Goal: Find specific page/section: Find specific page/section

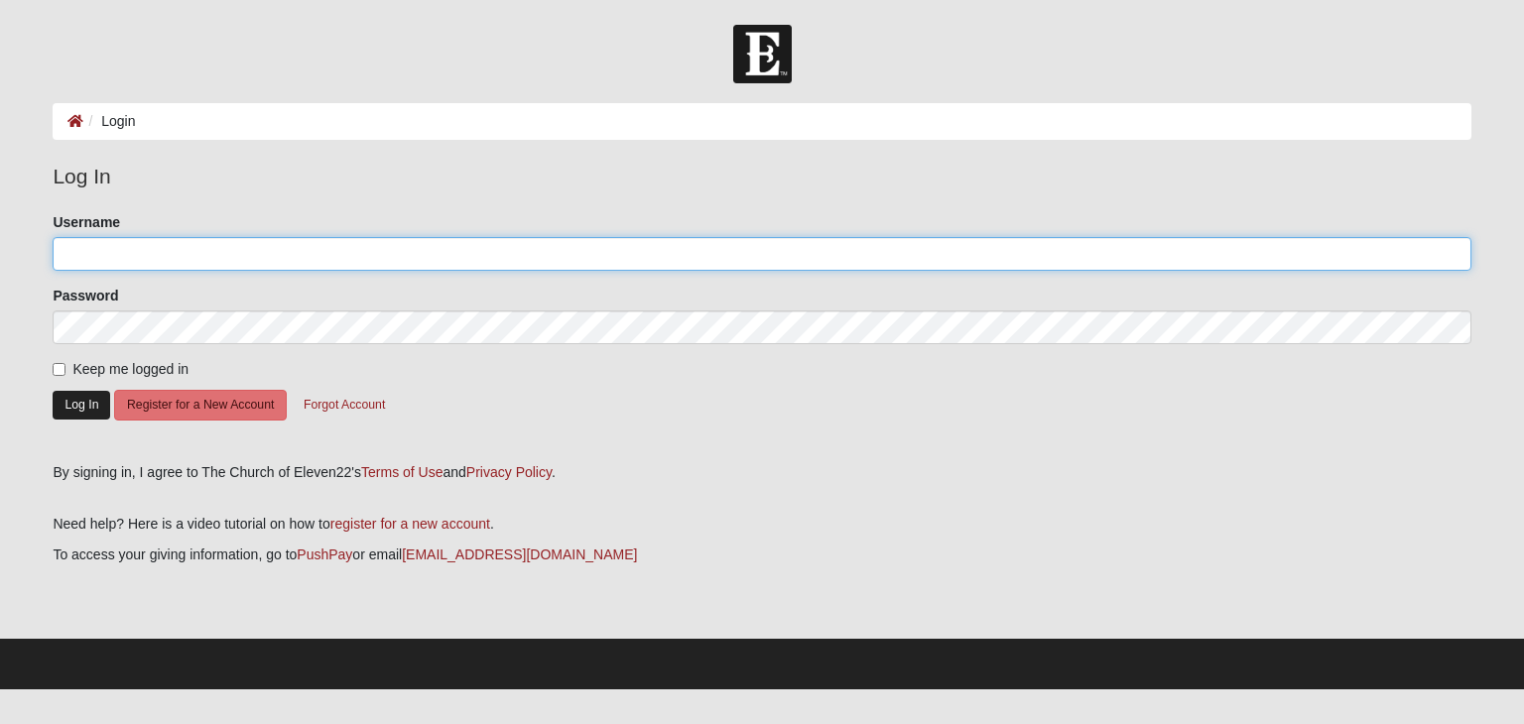
type input "tracyanield"
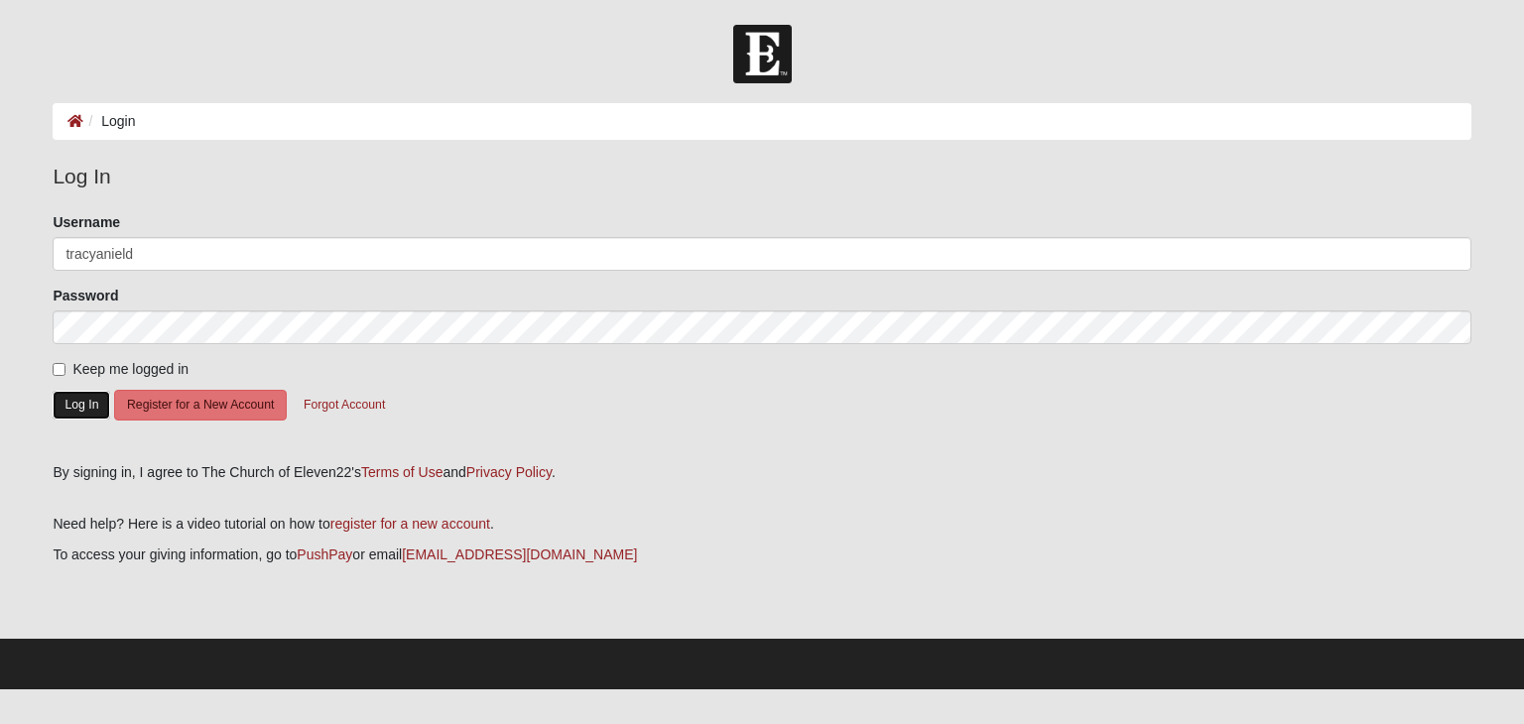
click at [69, 404] on button "Log In" at bounding box center [82, 405] width 58 height 29
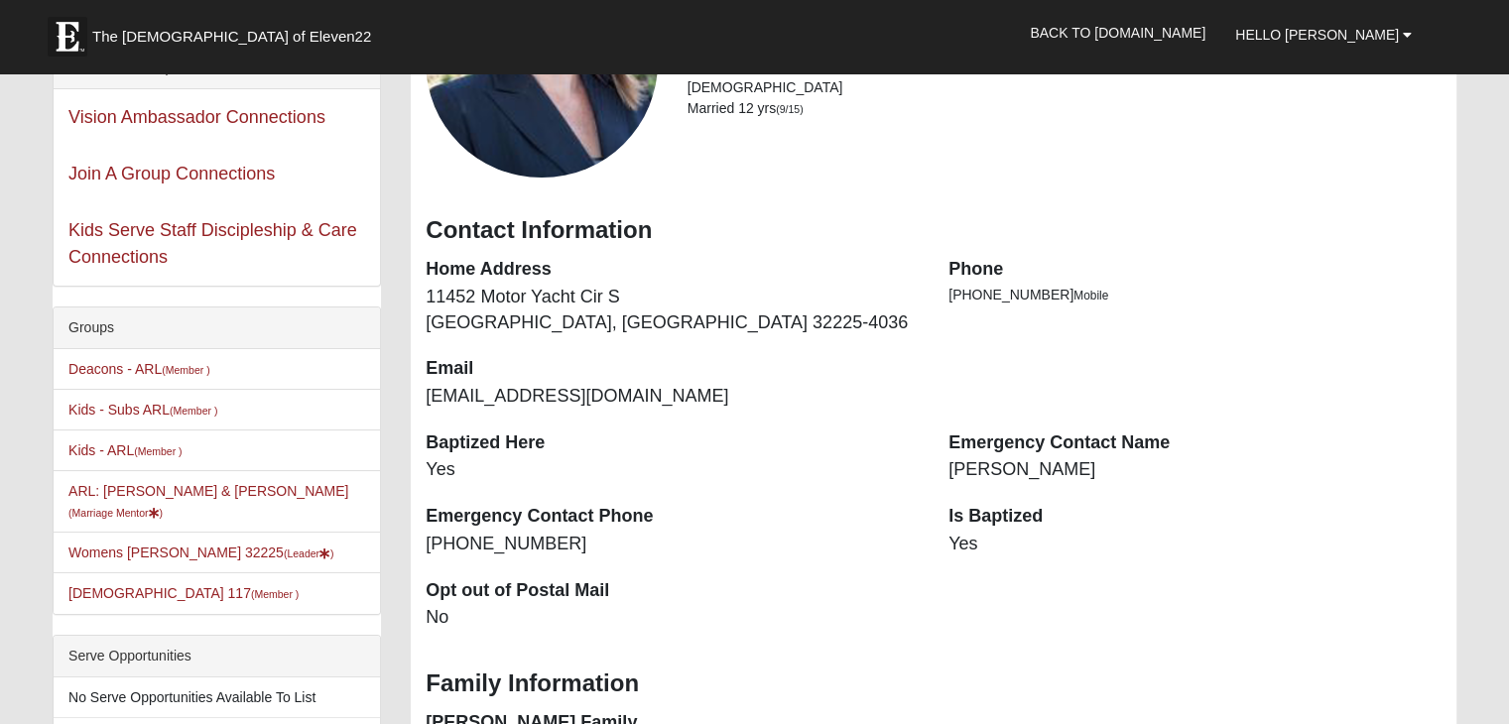
scroll to position [298, 0]
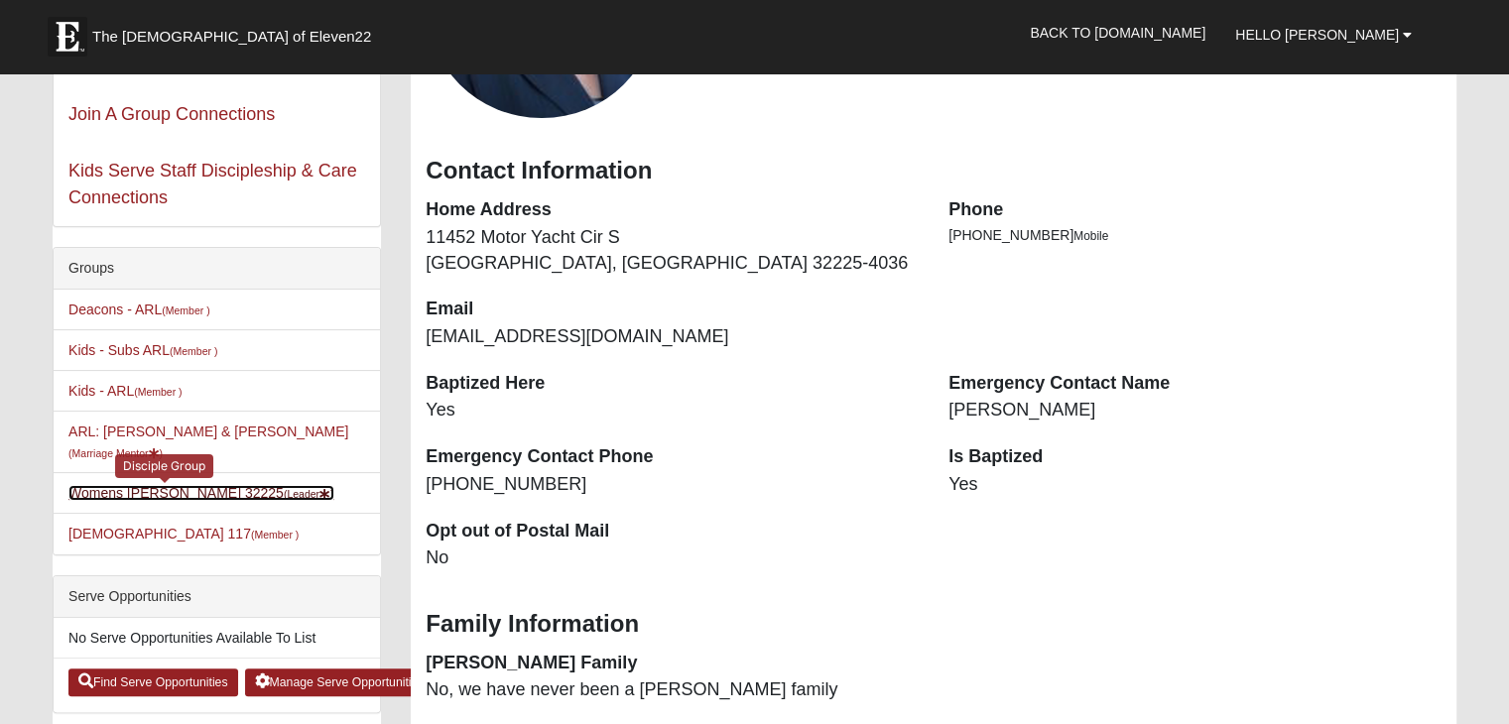
click at [126, 485] on link "Womens Nield 32225 (Leader )" at bounding box center [201, 493] width 266 height 16
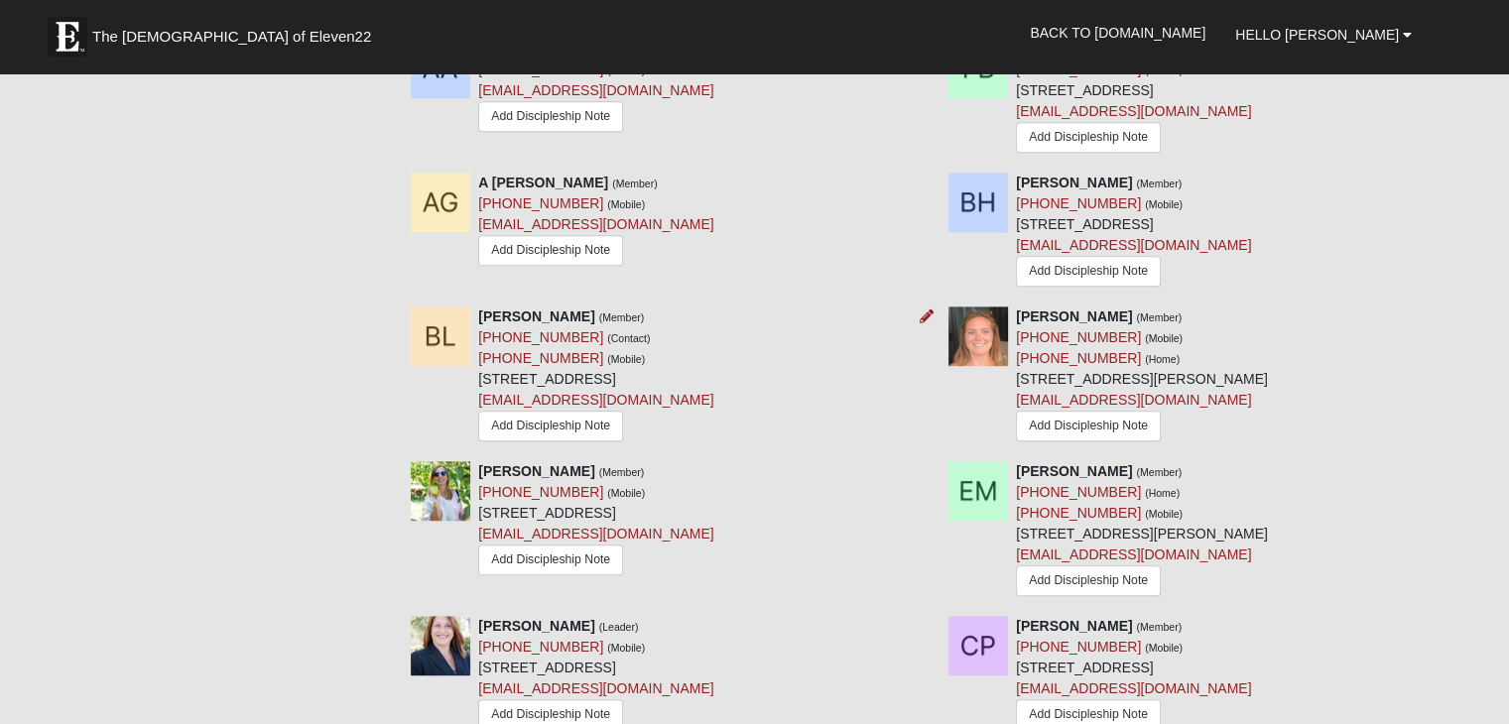
scroll to position [1092, 0]
